Goal: Find specific page/section: Locate a particular part of the current website

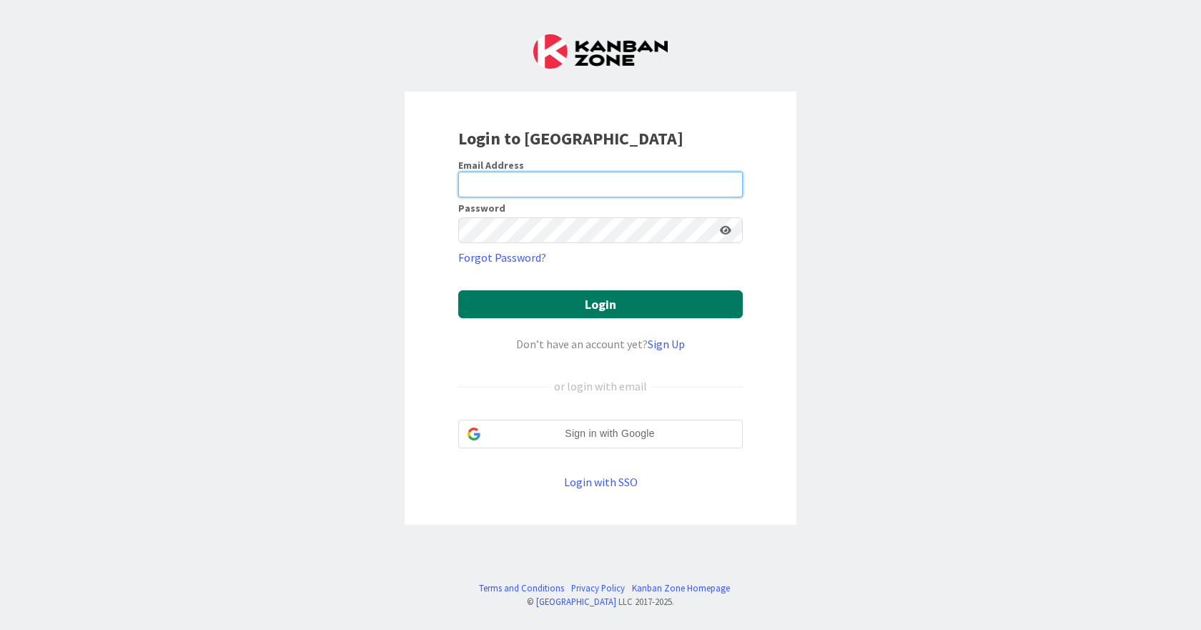
type input "[EMAIL_ADDRESS][DOMAIN_NAME]"
click at [608, 305] on button "Login" at bounding box center [600, 304] width 284 height 28
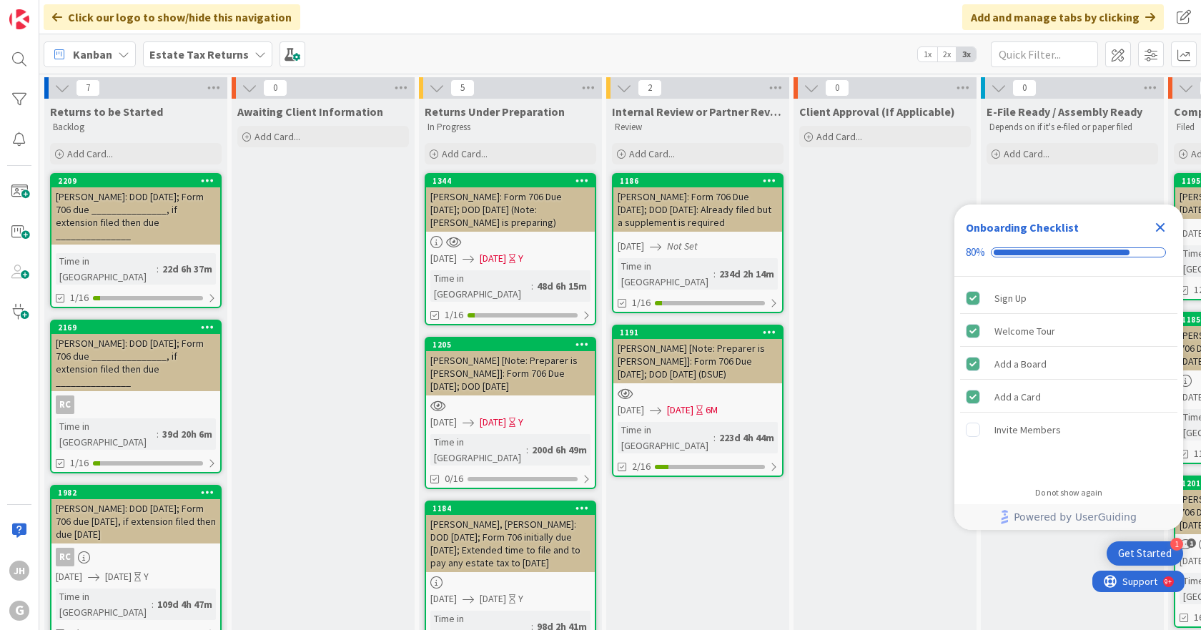
click at [199, 53] on b "Estate Tax Returns" at bounding box center [198, 54] width 99 height 14
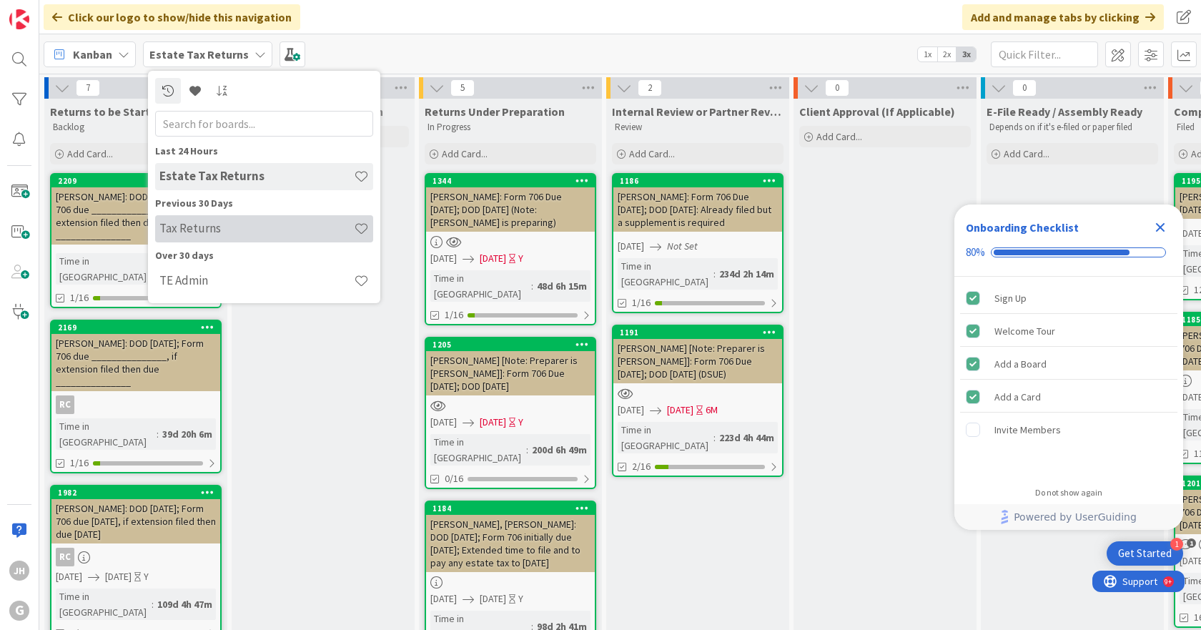
click at [209, 230] on h4 "Tax Returns" at bounding box center [256, 228] width 194 height 14
type input "[PERSON_NAME]"
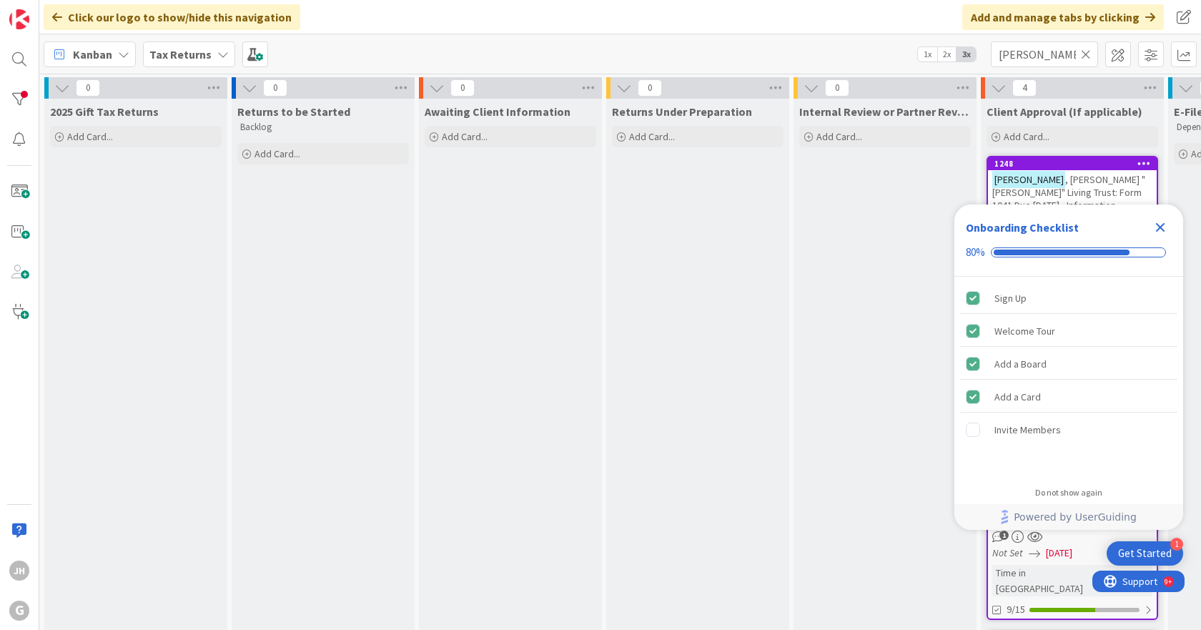
click at [1161, 224] on icon "Close Checklist" at bounding box center [1159, 227] width 17 height 17
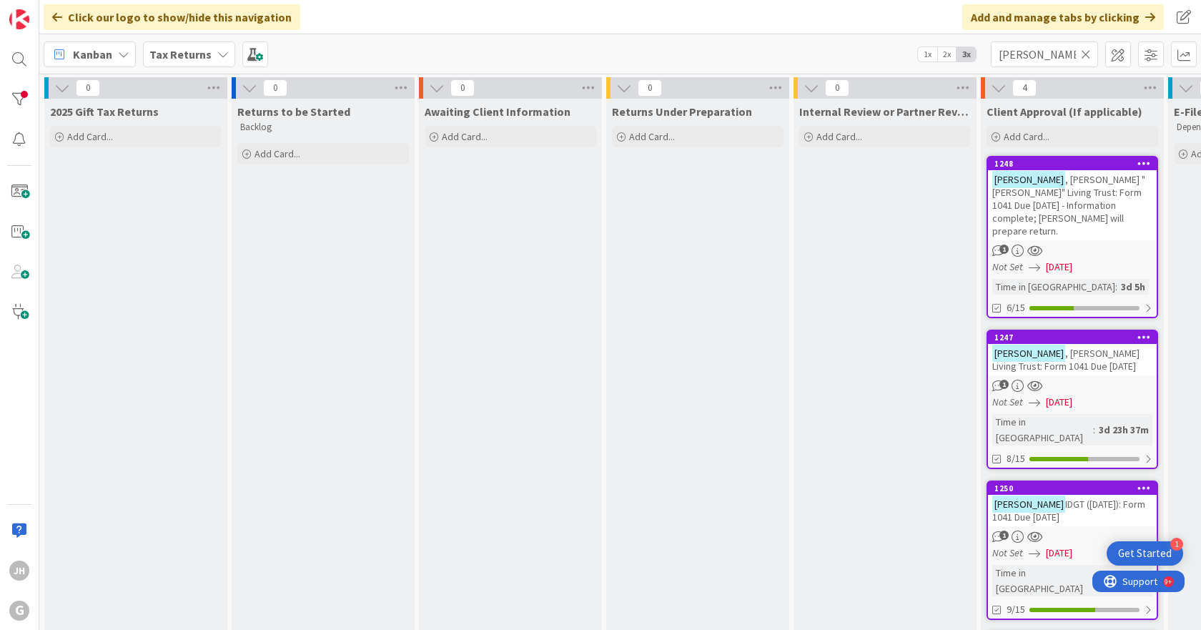
click at [1083, 51] on icon at bounding box center [1085, 54] width 10 height 13
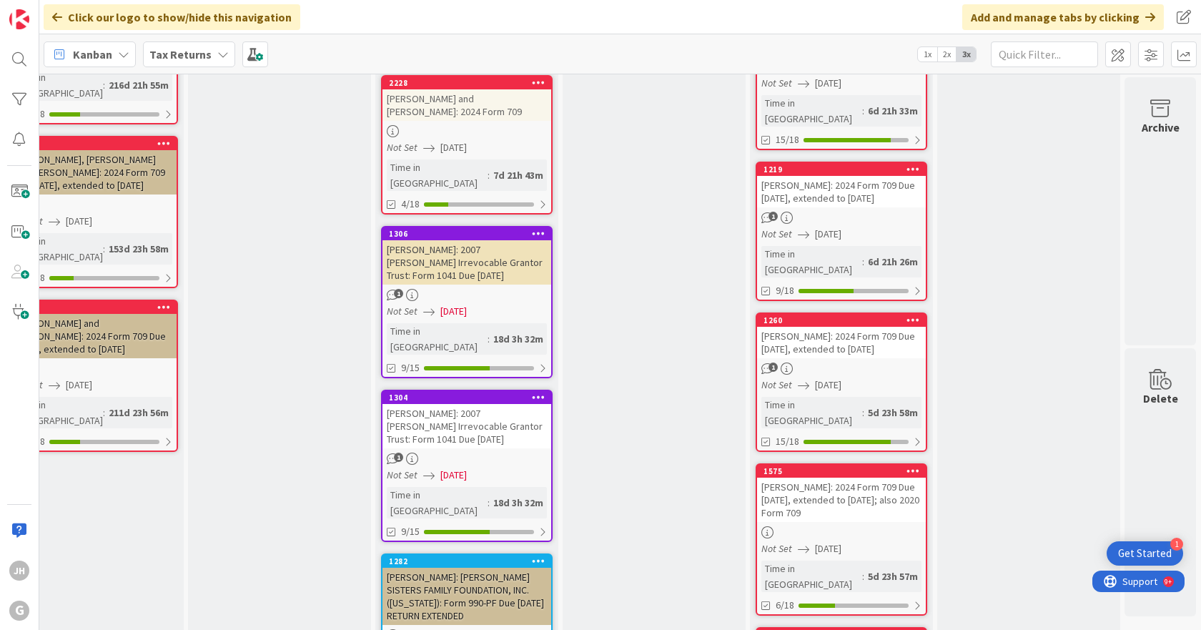
scroll to position [0, 616]
